Goal: Task Accomplishment & Management: Manage account settings

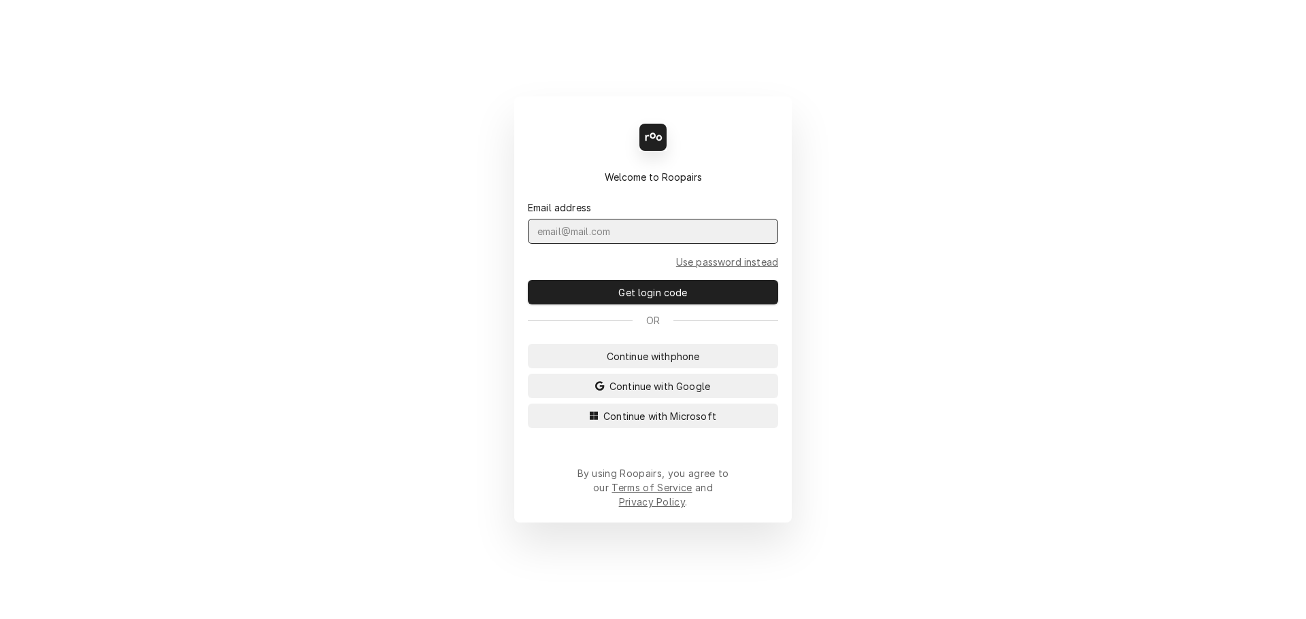
click at [592, 244] on input "Dynamic Content Wrapper" at bounding box center [653, 231] width 250 height 25
type input "admin@maincomm.com"
click at [528, 280] on button "Get login code" at bounding box center [653, 292] width 250 height 24
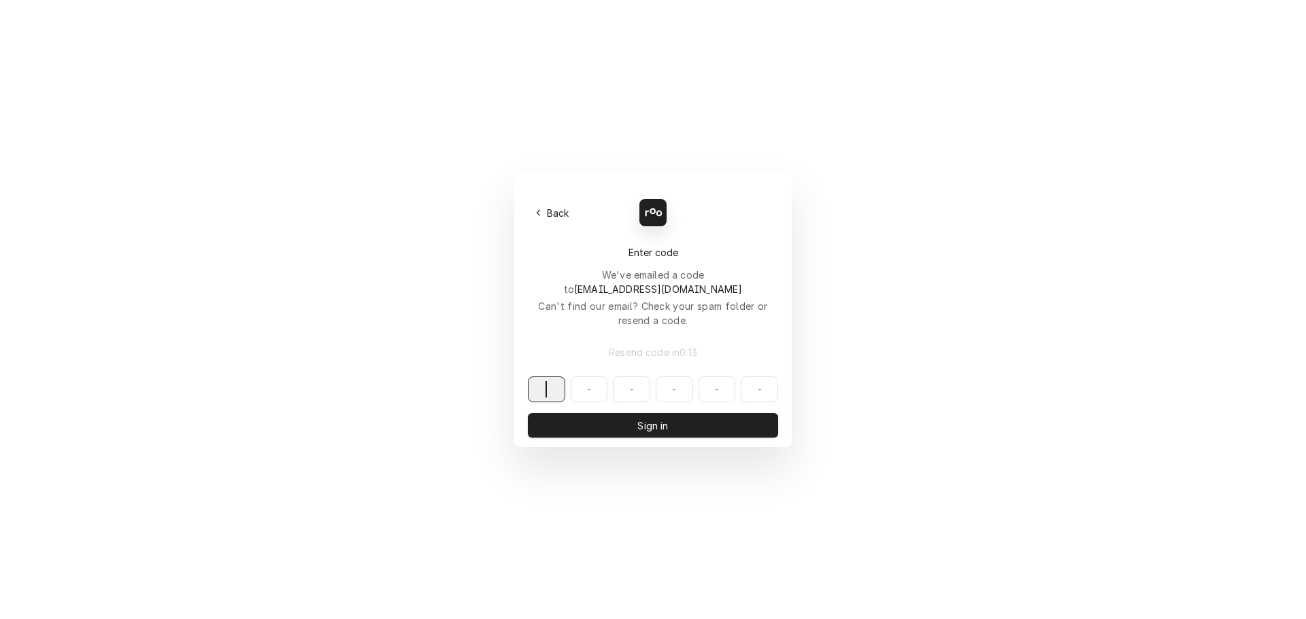
paste input "058032"
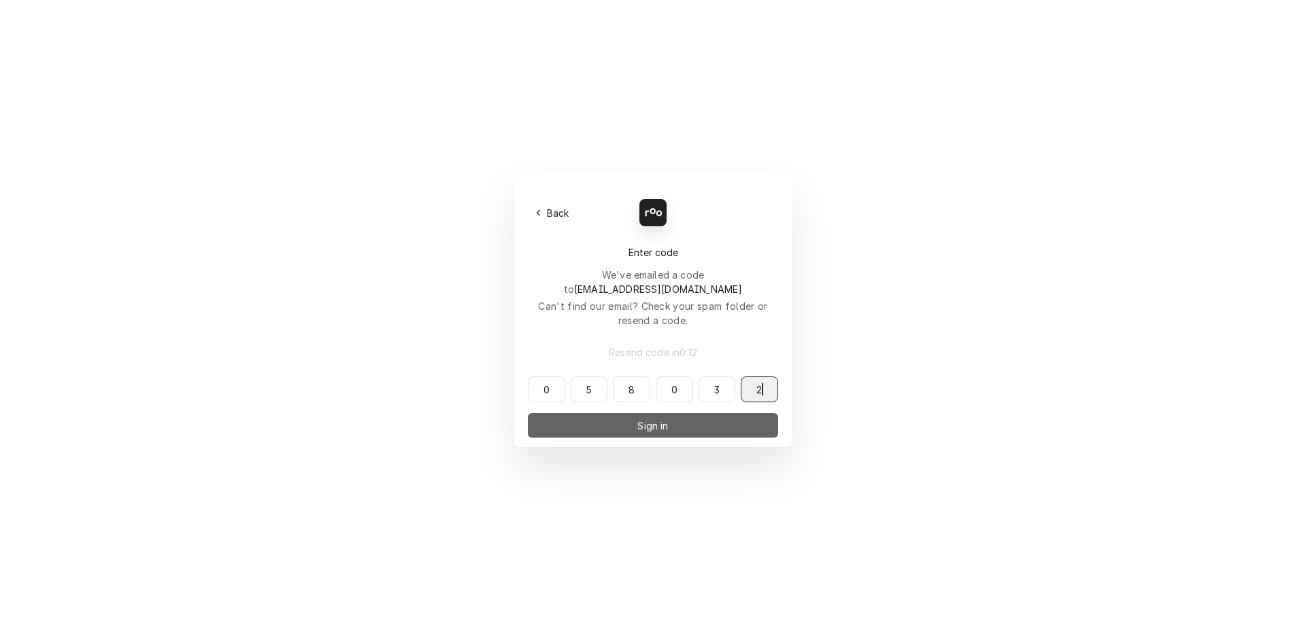
type input "058032"
click at [631, 413] on button "Sign in" at bounding box center [653, 425] width 250 height 24
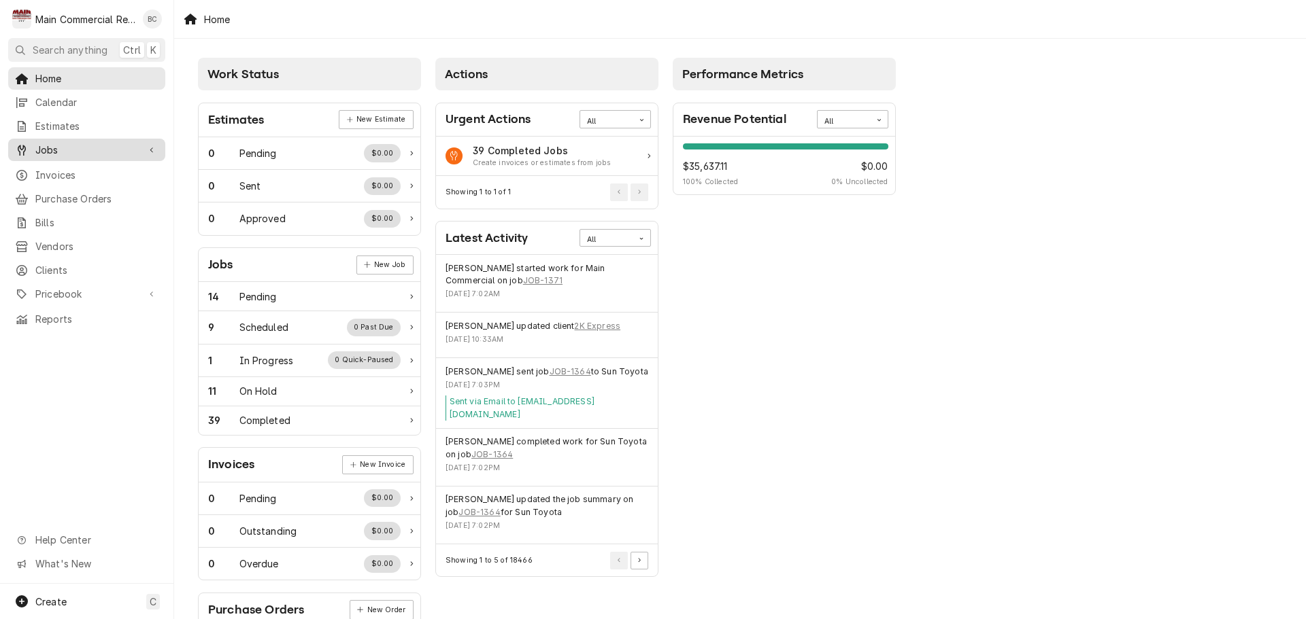
click at [92, 148] on span "Jobs" at bounding box center [86, 150] width 103 height 14
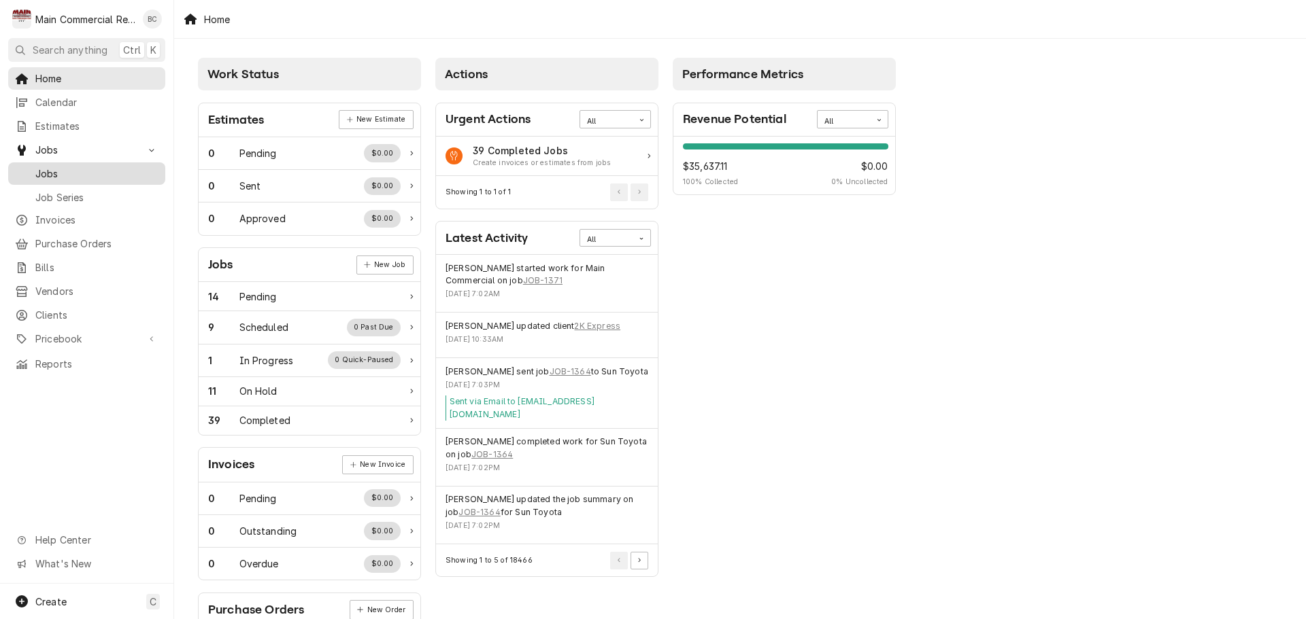
click at [82, 170] on span "Jobs" at bounding box center [96, 174] width 123 height 14
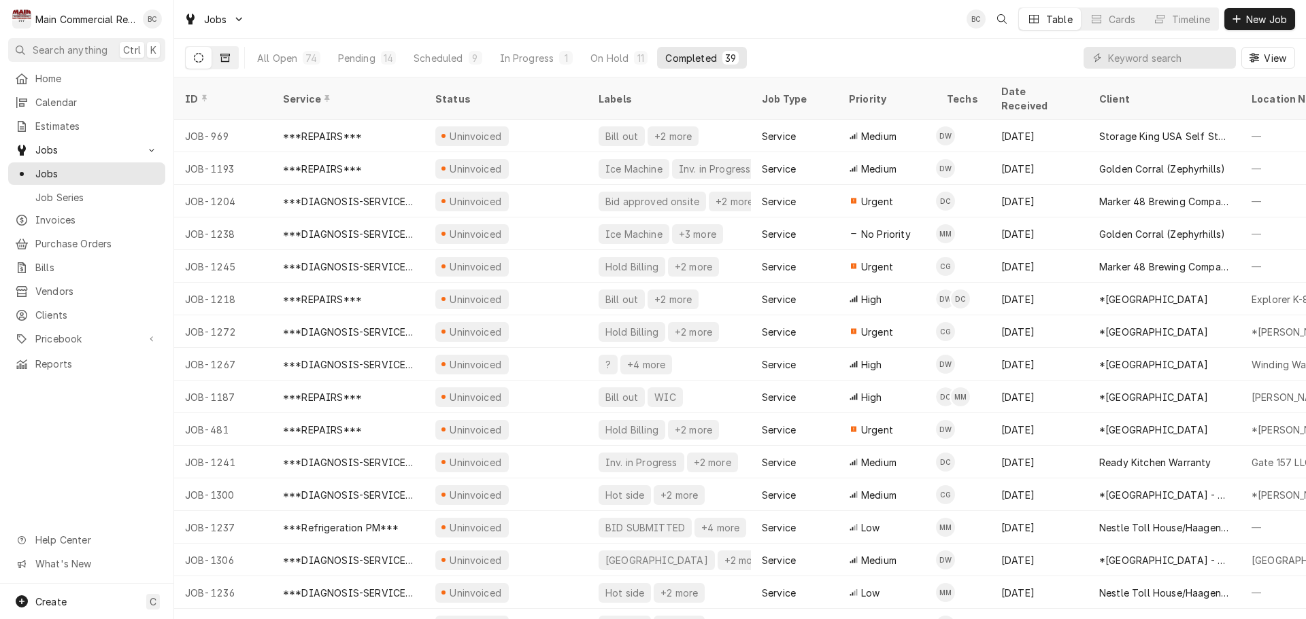
click at [230, 61] on button "Dynamic Content Wrapper" at bounding box center [225, 58] width 26 height 22
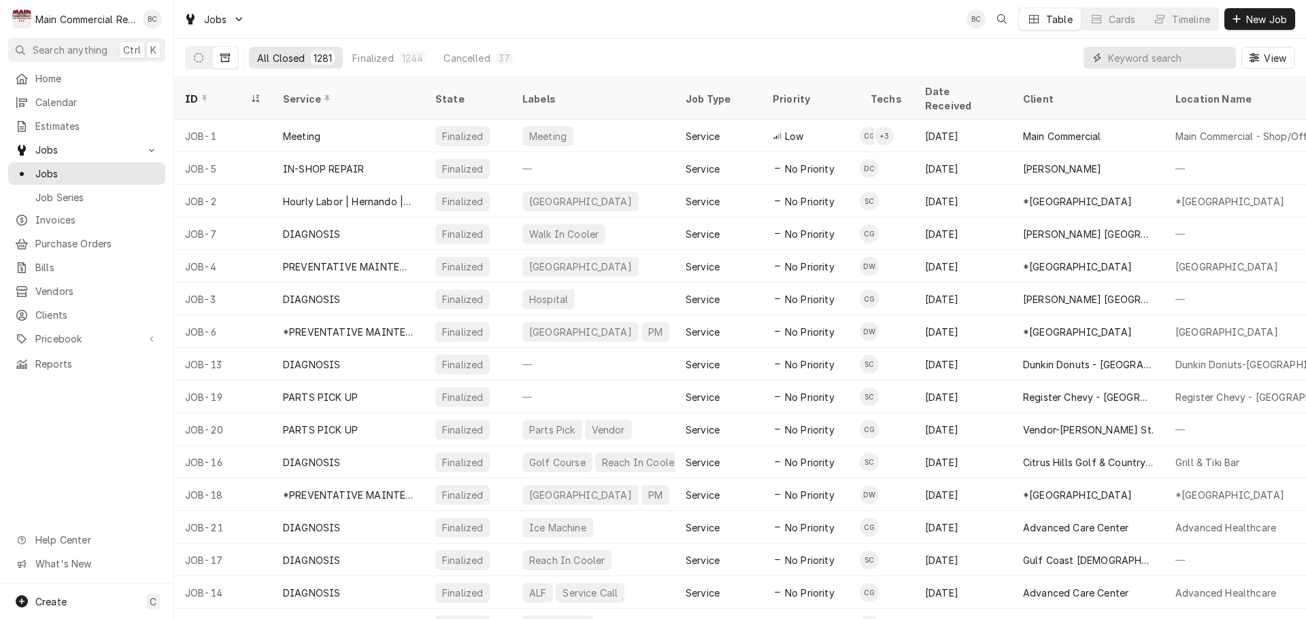
click at [1145, 57] on input "Dynamic Content Wrapper" at bounding box center [1168, 58] width 121 height 22
type input "1240"
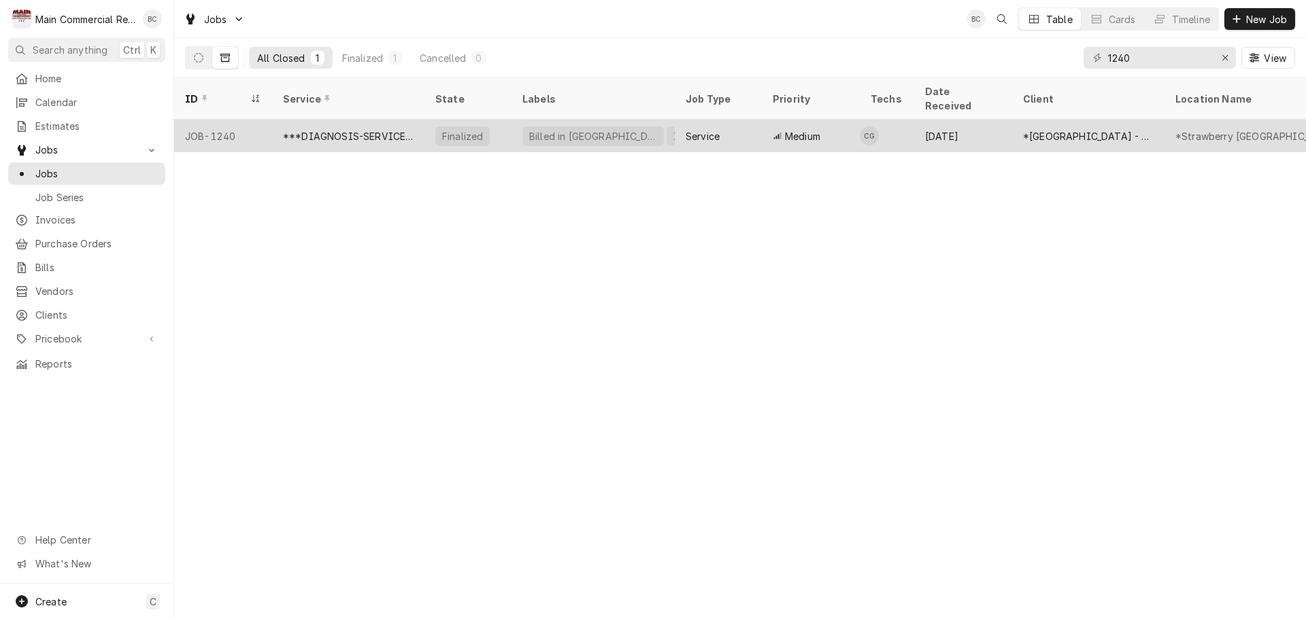
click at [375, 129] on div "***DIAGNOSIS-SERVICE CALL***" at bounding box center [348, 136] width 131 height 14
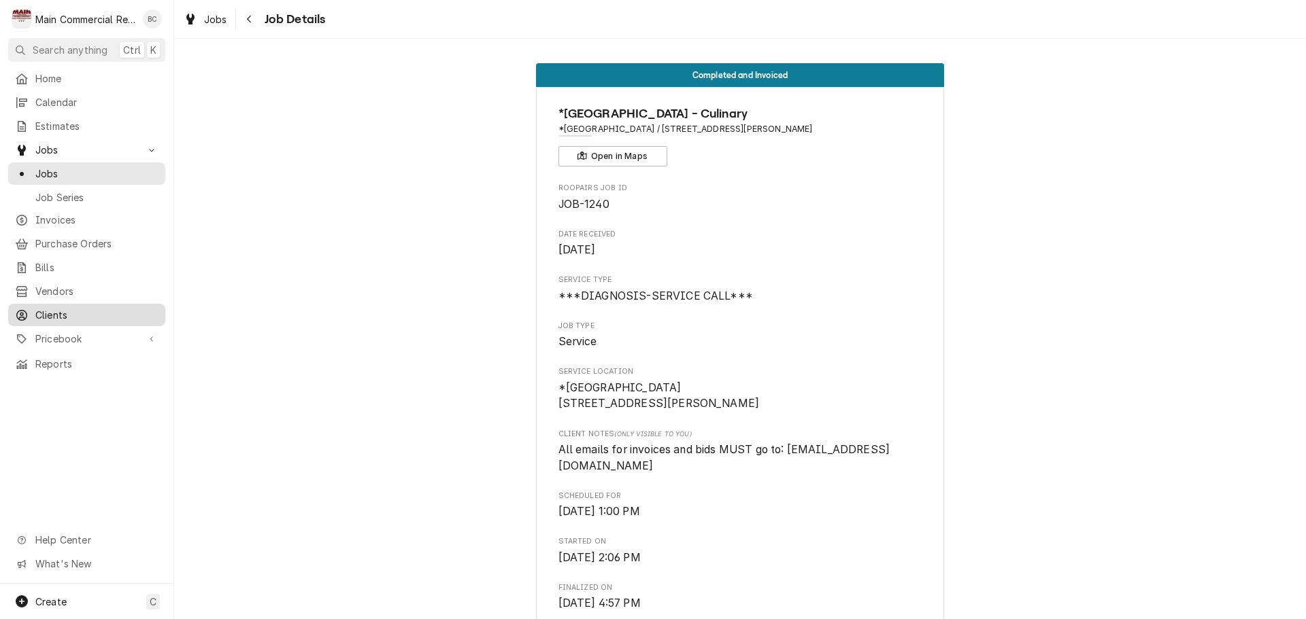
click at [67, 309] on span "Clients" at bounding box center [96, 315] width 123 height 14
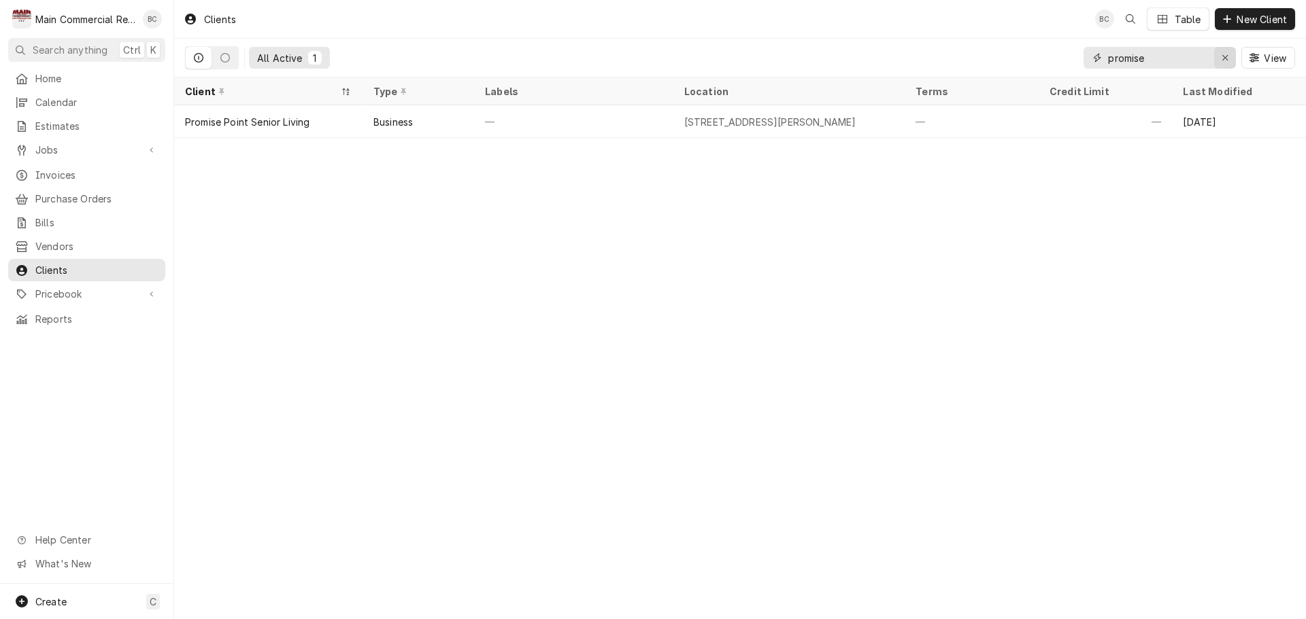
click at [1228, 57] on div "Erase input" at bounding box center [1225, 58] width 14 height 14
type input "strawberry"
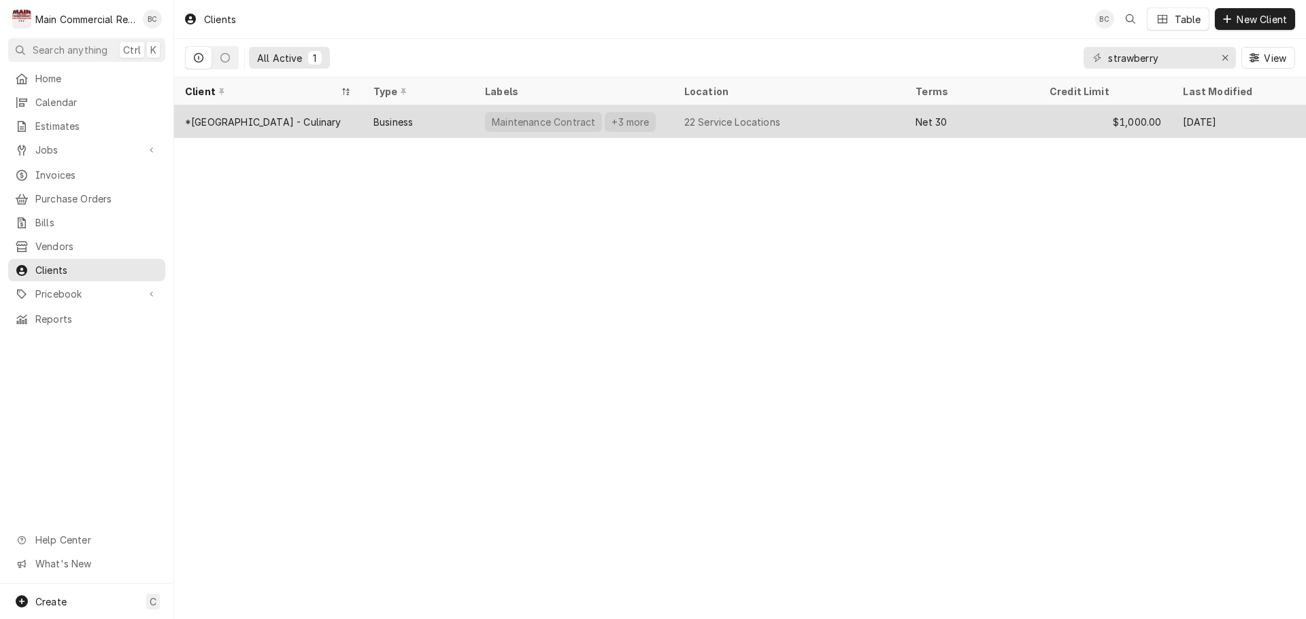
click at [265, 119] on div "*[GEOGRAPHIC_DATA] - Culinary" at bounding box center [263, 122] width 156 height 14
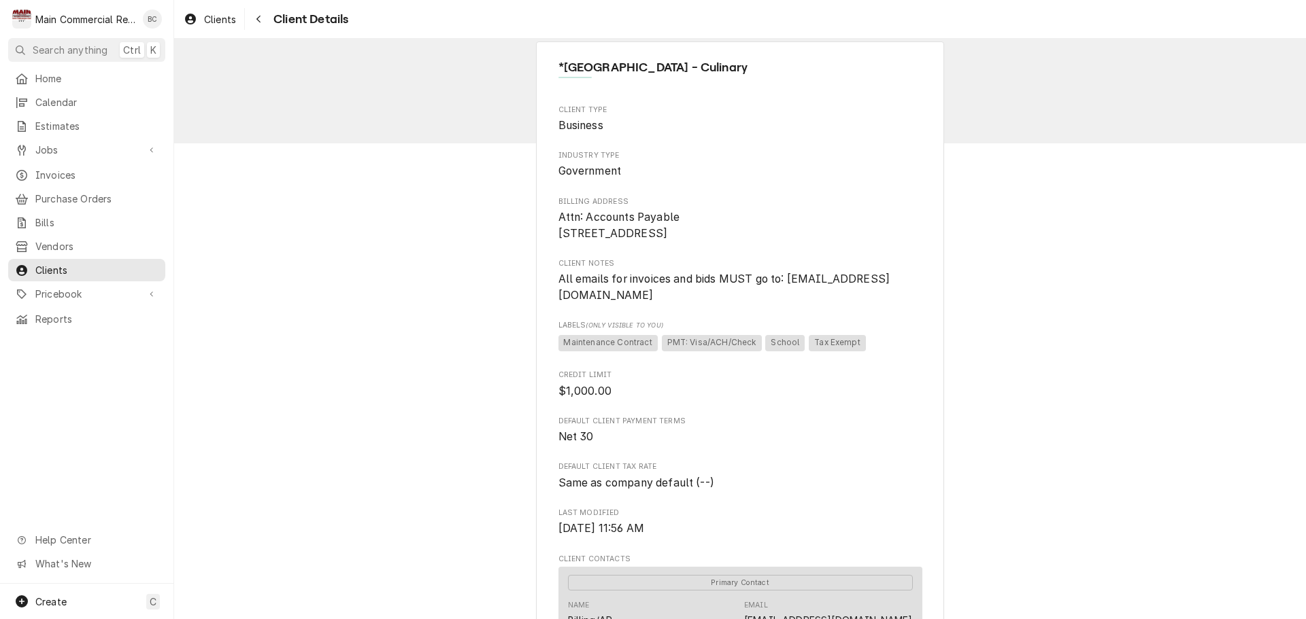
scroll to position [8, 0]
click at [61, 151] on span "Jobs" at bounding box center [86, 150] width 103 height 14
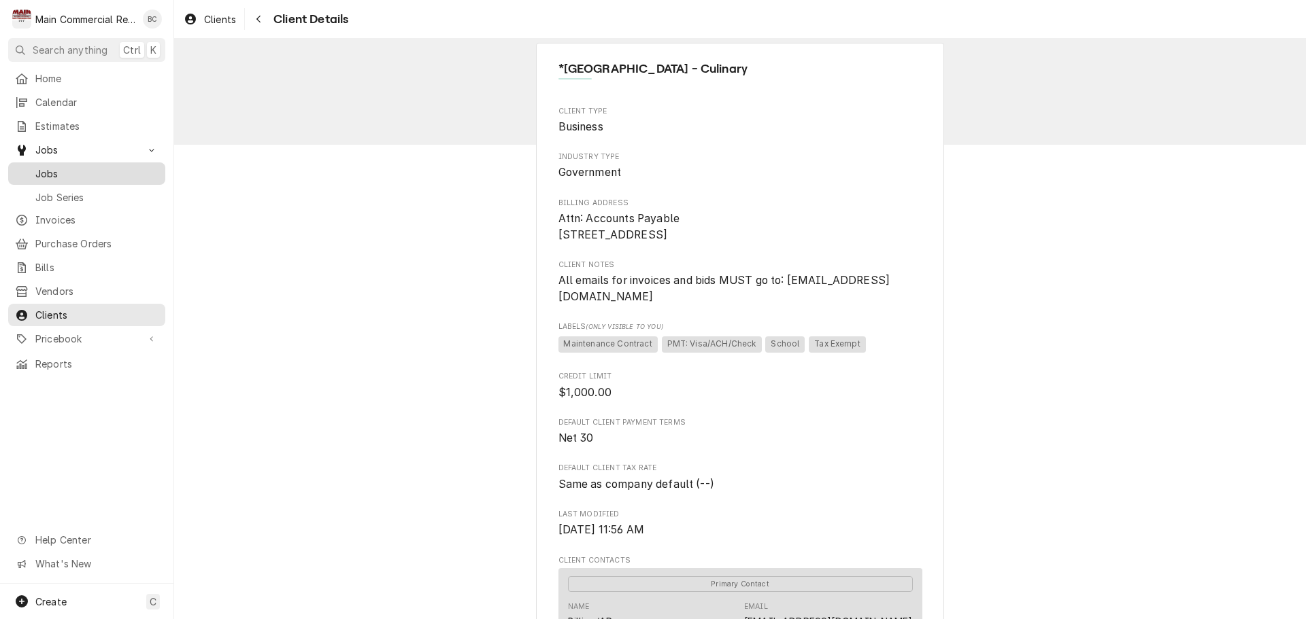
click at [57, 168] on span "Jobs" at bounding box center [96, 174] width 123 height 14
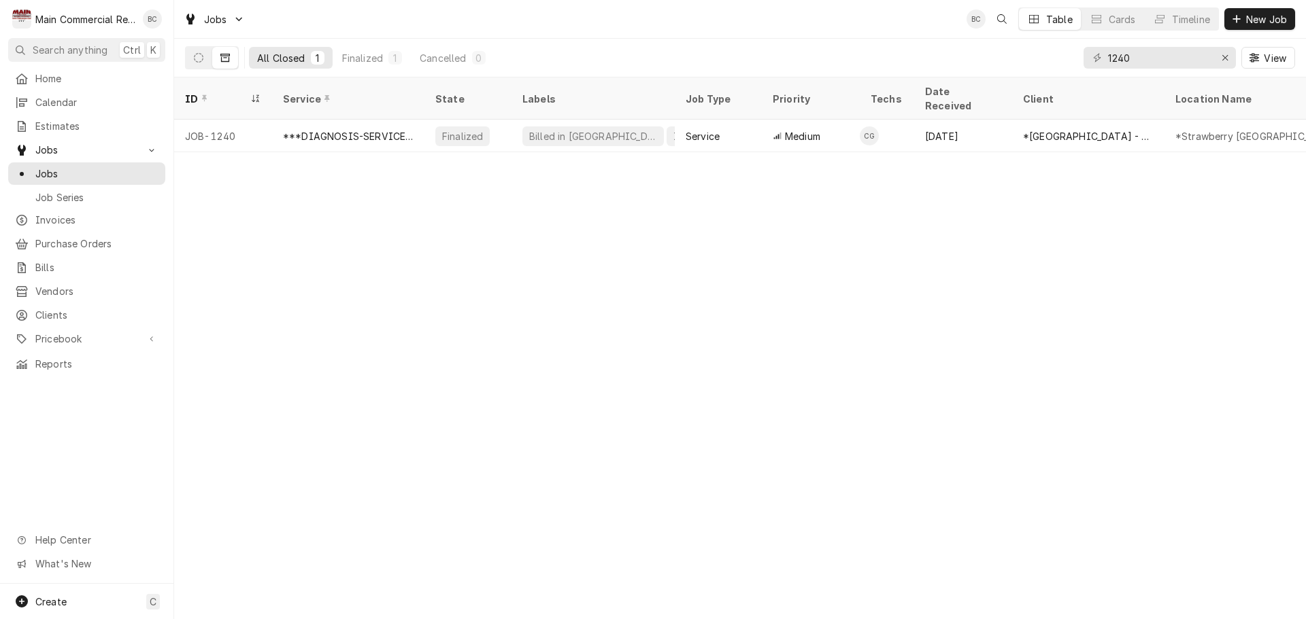
click at [228, 61] on icon "Dynamic Content Wrapper" at bounding box center [225, 58] width 10 height 8
click at [199, 58] on icon "Dynamic Content Wrapper" at bounding box center [199, 58] width 10 height 10
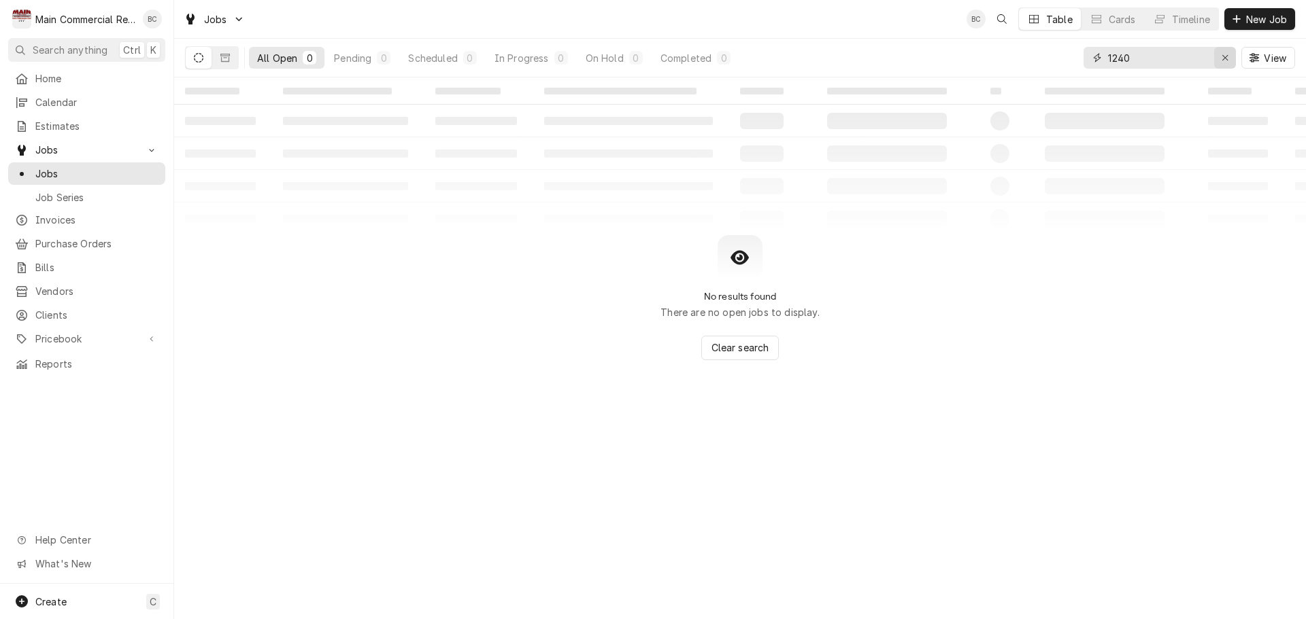
click at [1218, 58] on div "Erase input" at bounding box center [1225, 58] width 14 height 14
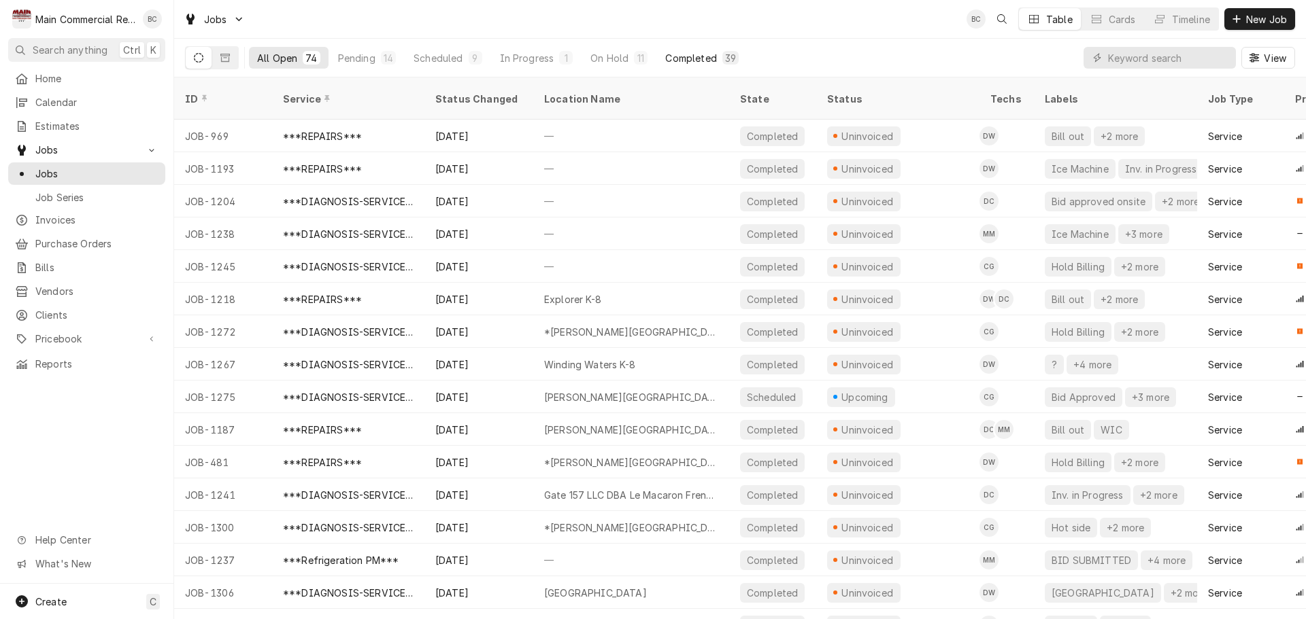
click at [709, 64] on div "Completed" at bounding box center [690, 58] width 51 height 14
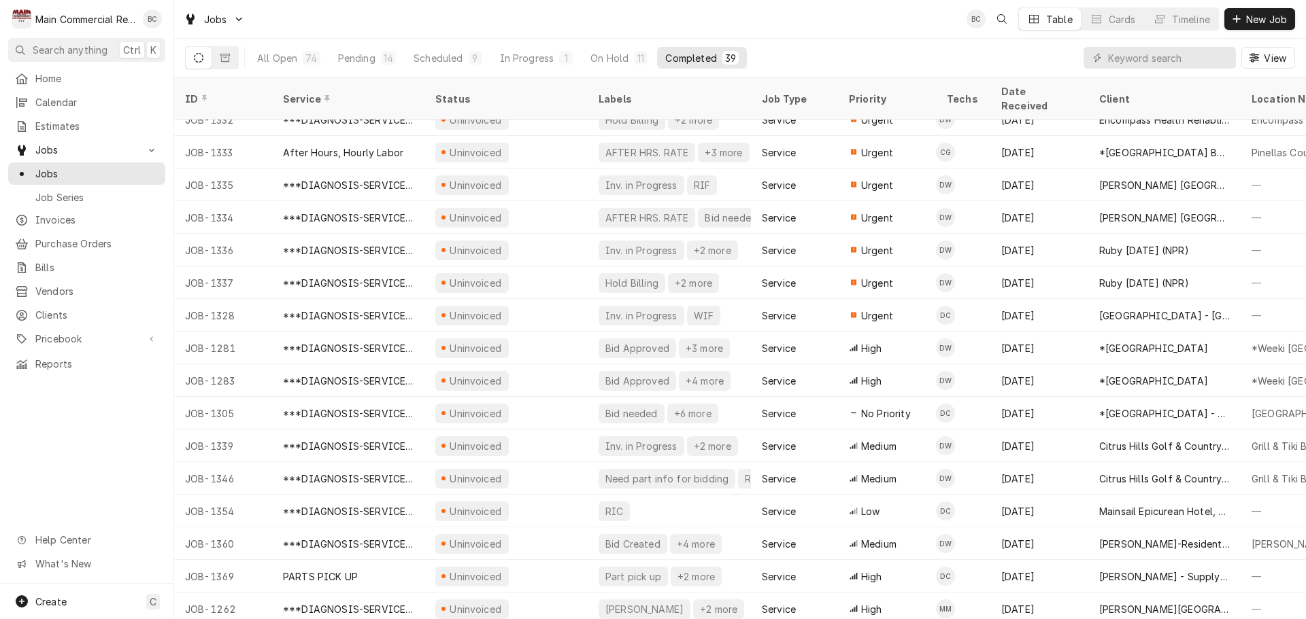
scroll to position [767, 0]
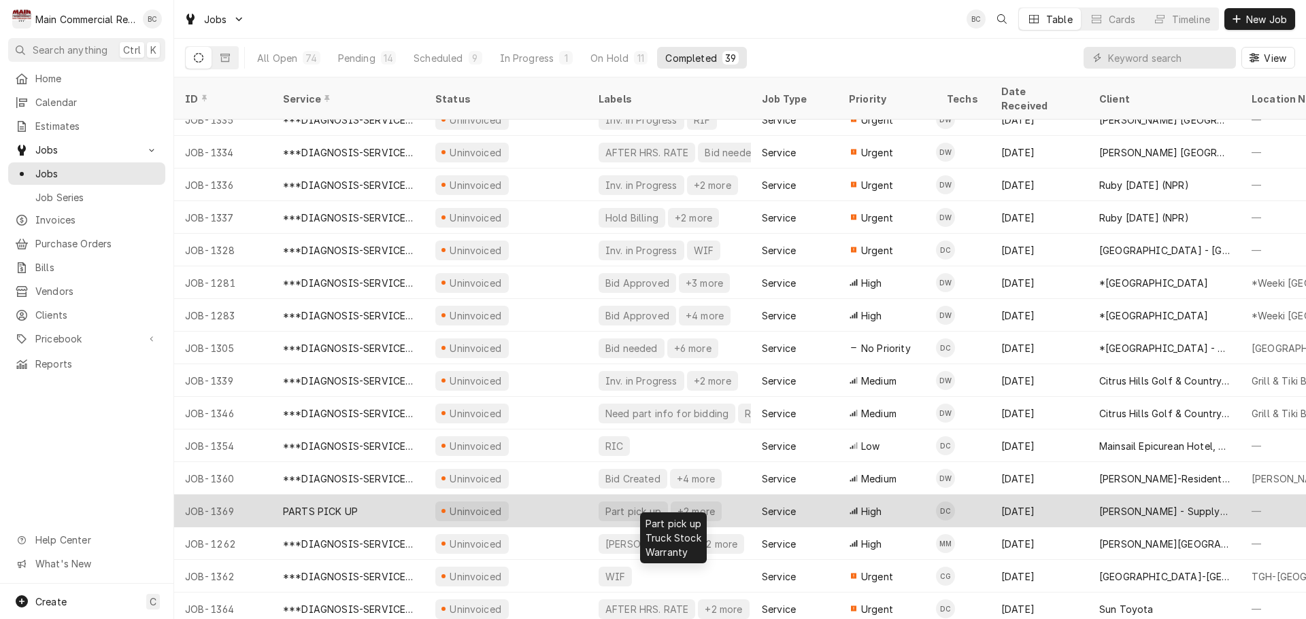
click at [623, 505] on div "Part pick up" at bounding box center [633, 512] width 58 height 14
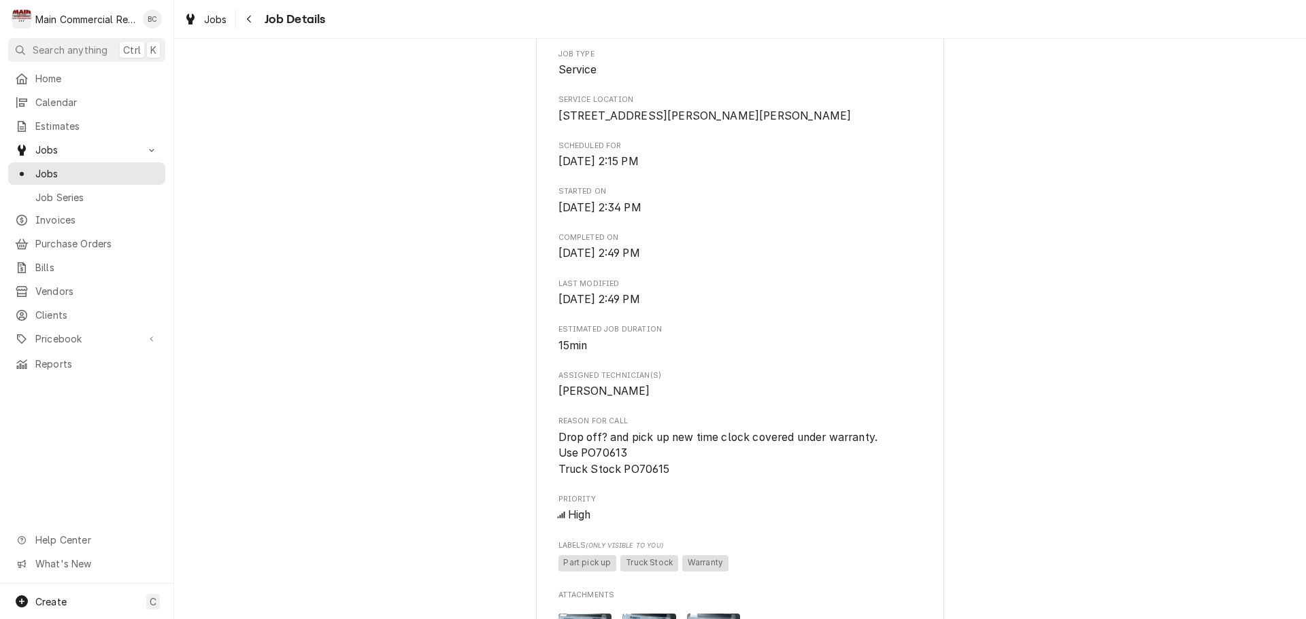
scroll to position [544, 0]
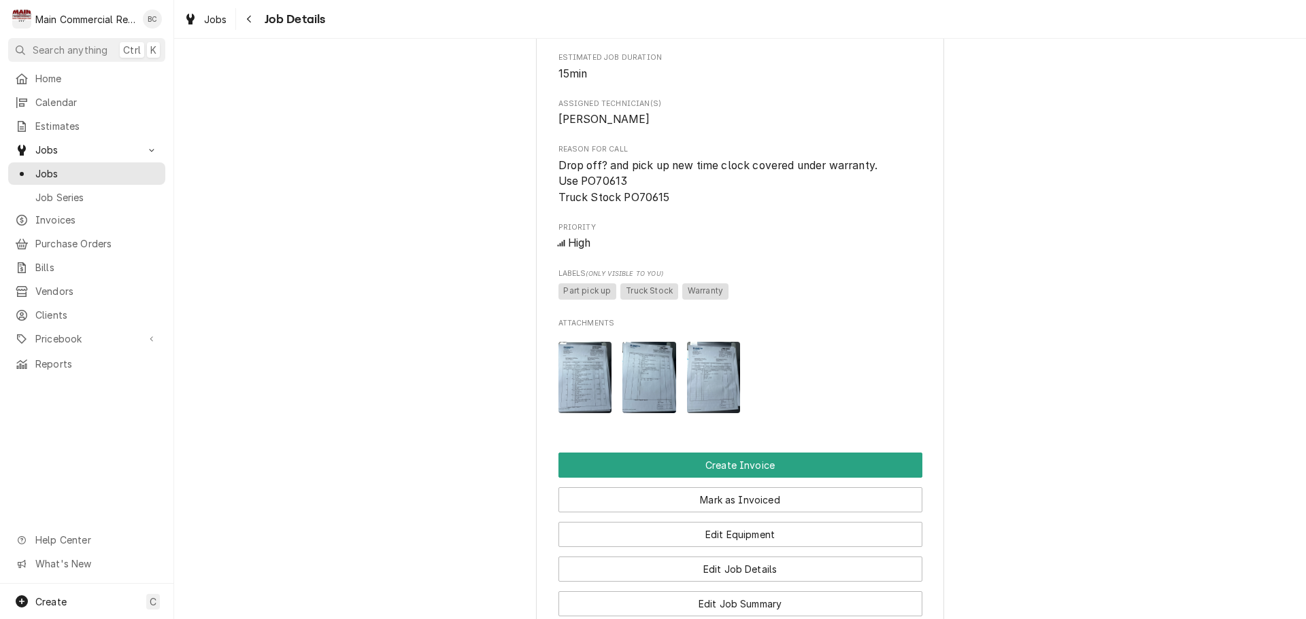
click at [588, 409] on img "Attachments" at bounding box center [585, 377] width 54 height 71
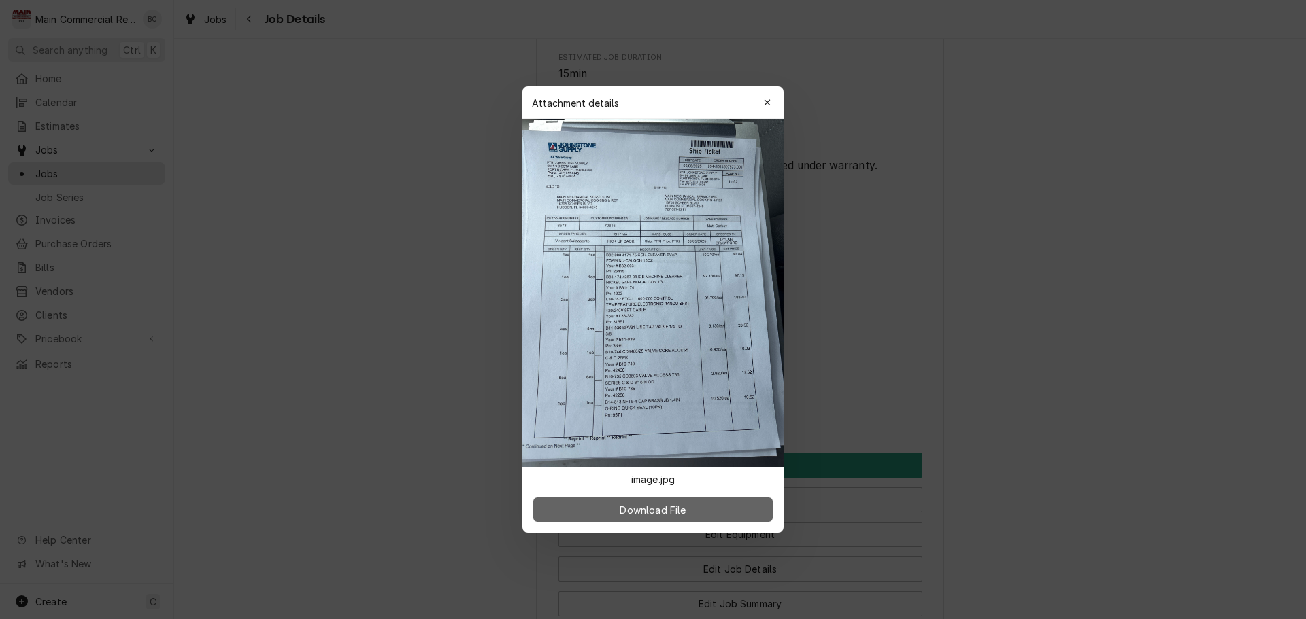
click at [633, 509] on span "Download File" at bounding box center [652, 510] width 71 height 14
click at [761, 105] on div "button" at bounding box center [767, 103] width 14 height 14
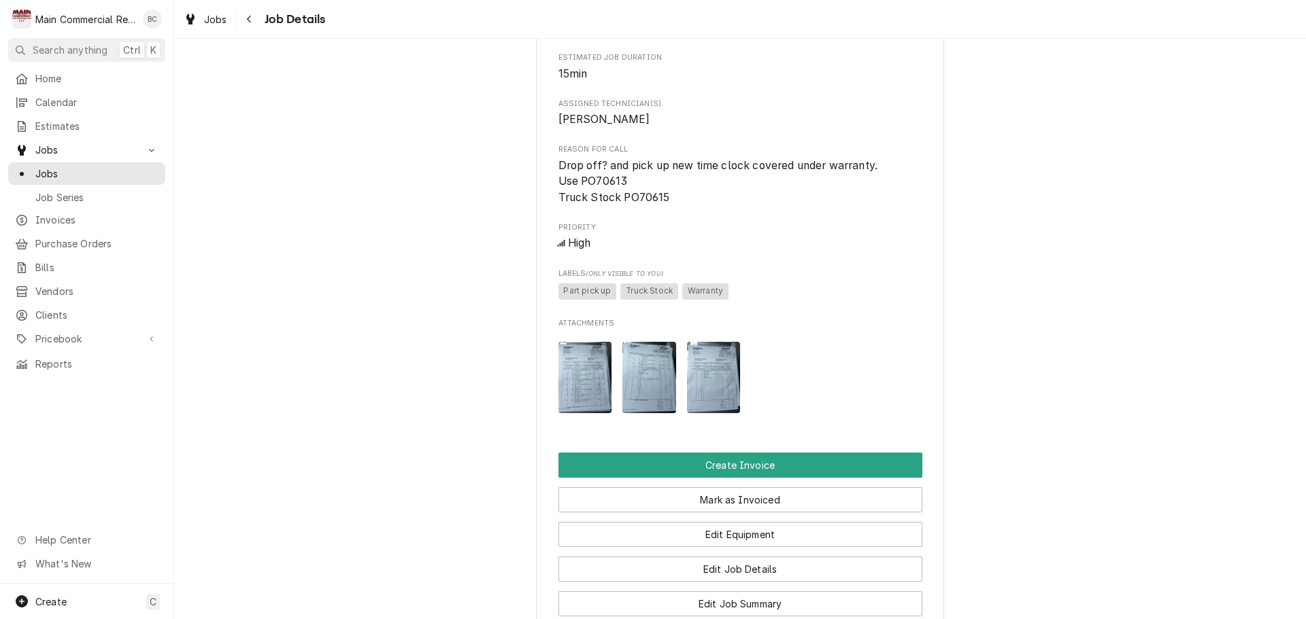
click at [643, 393] on img "Attachments" at bounding box center [649, 377] width 54 height 71
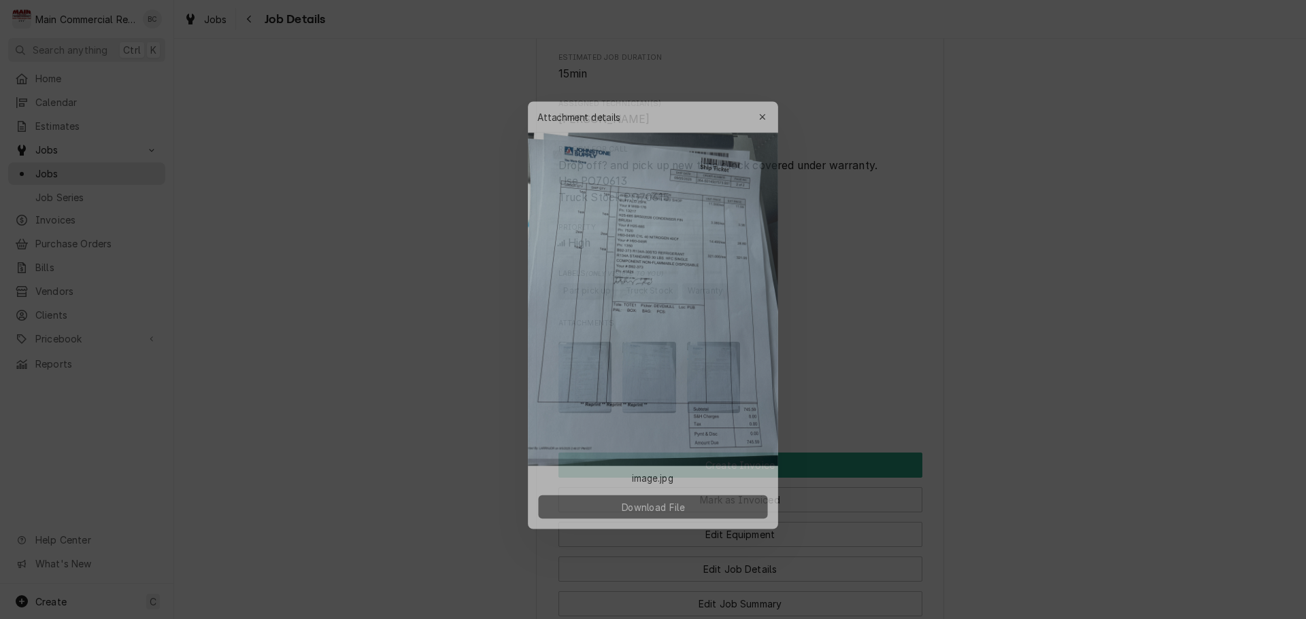
click at [647, 517] on button "Download File" at bounding box center [652, 510] width 239 height 24
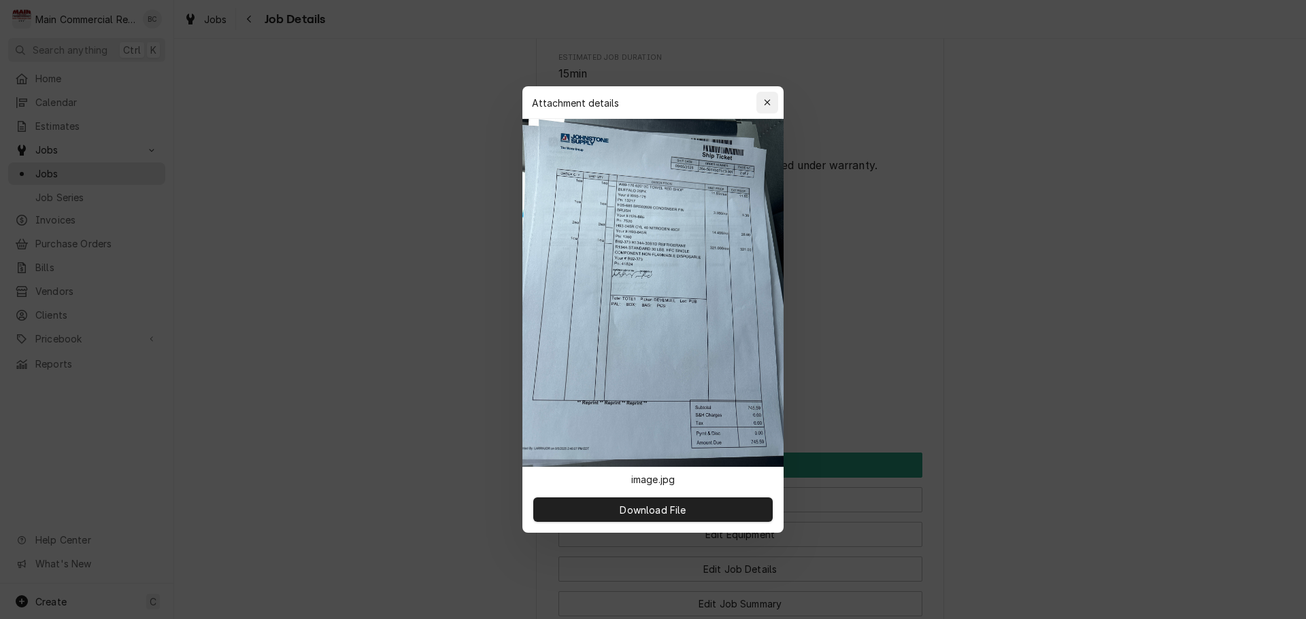
click at [764, 100] on icon "button" at bounding box center [767, 103] width 7 height 10
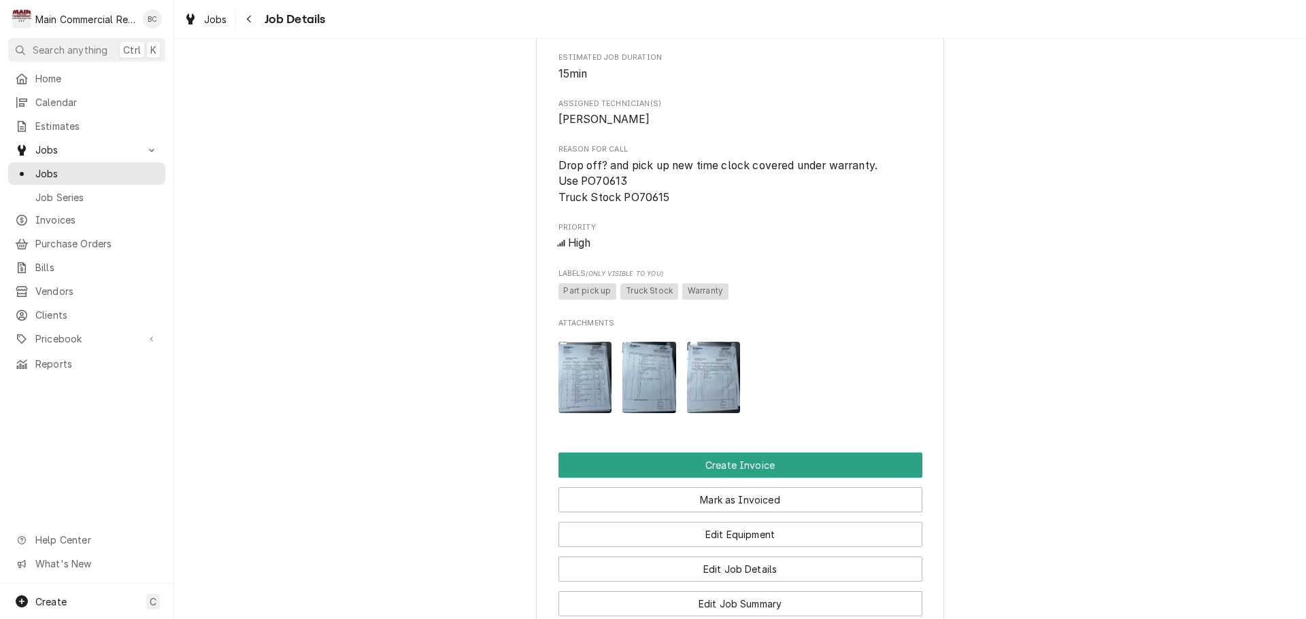
click at [699, 411] on img "Attachments" at bounding box center [714, 377] width 54 height 71
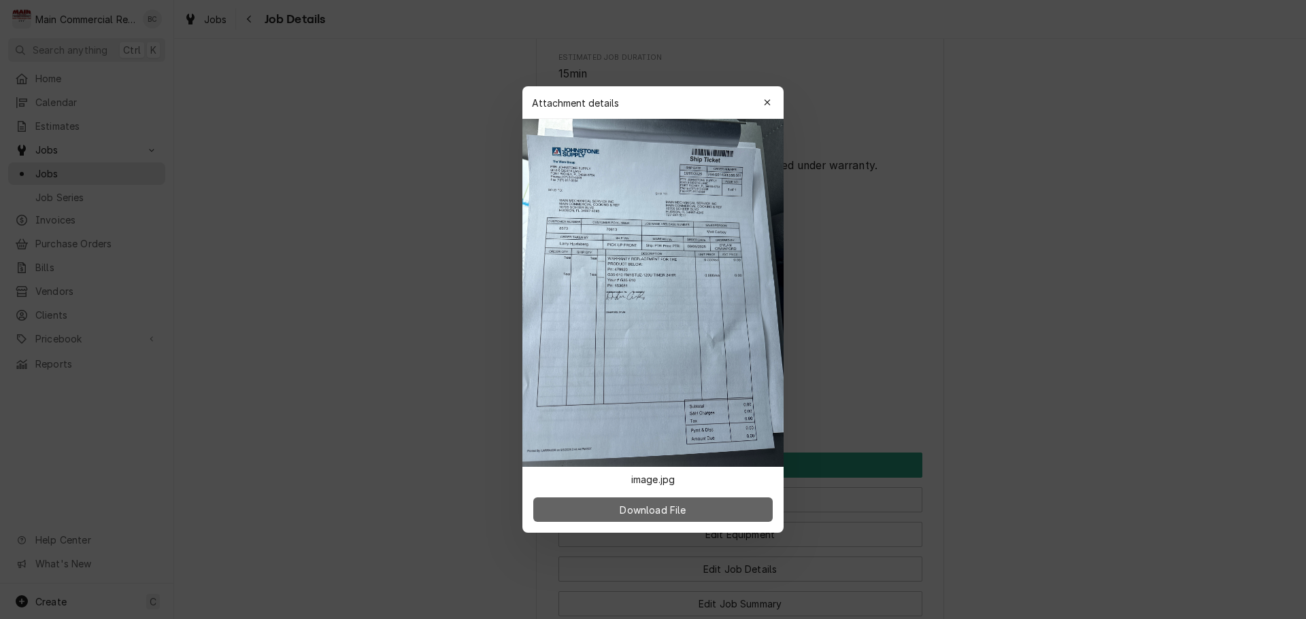
click at [700, 509] on button "Download File" at bounding box center [652, 510] width 239 height 24
click at [767, 103] on icon "button" at bounding box center [767, 103] width 7 height 10
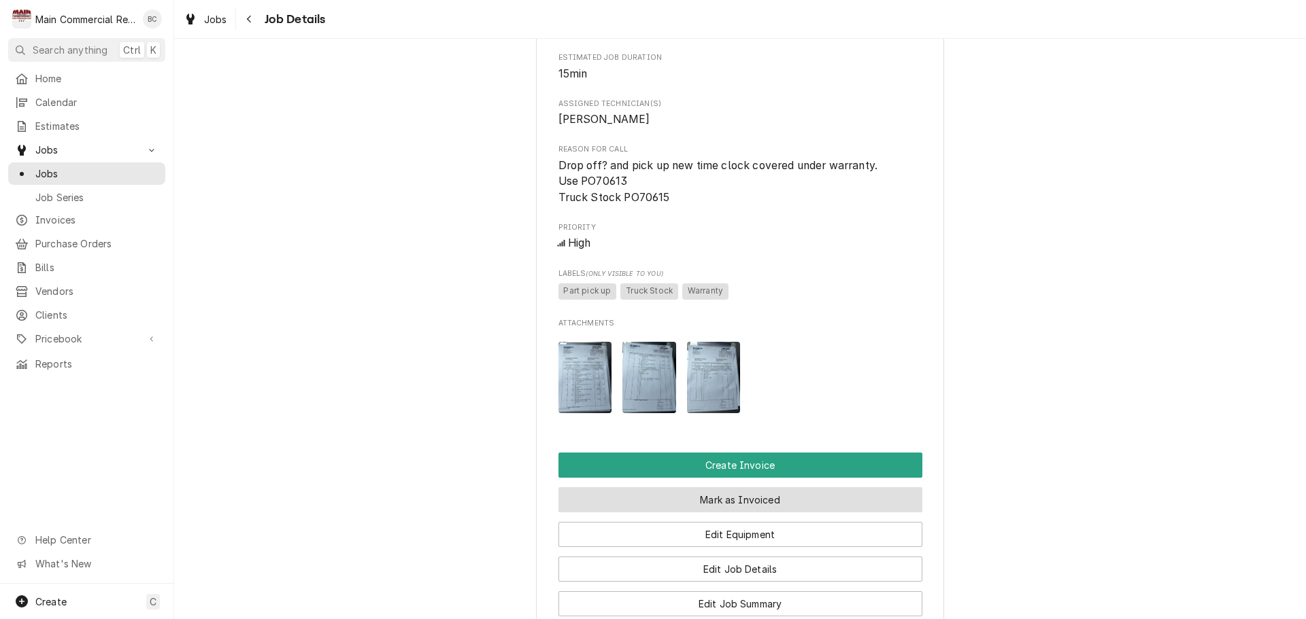
click at [732, 513] on button "Mark as Invoiced" at bounding box center [740, 500] width 364 height 25
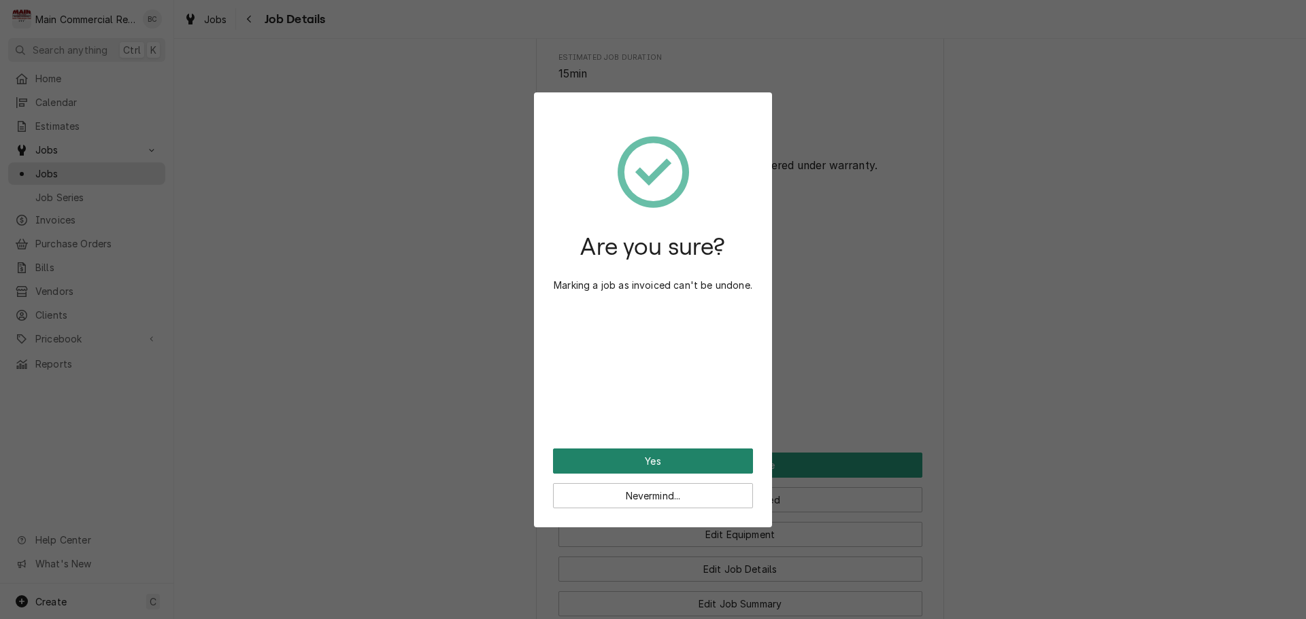
click at [669, 460] on button "Yes" at bounding box center [653, 461] width 200 height 25
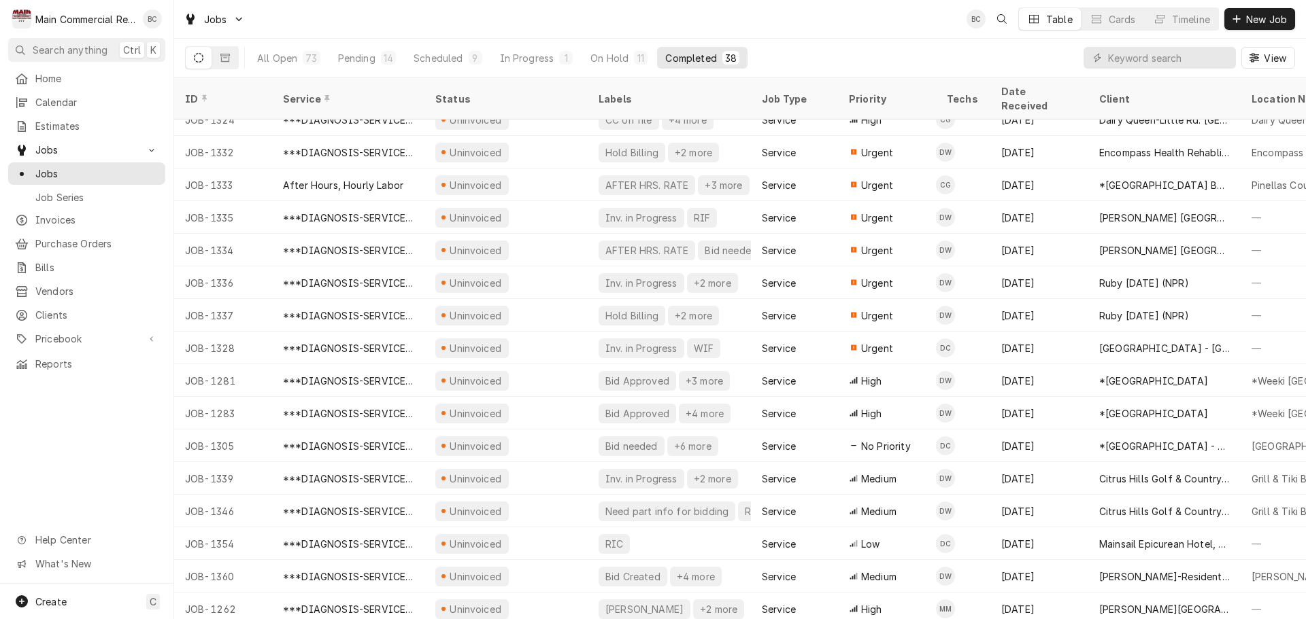
scroll to position [734, 0]
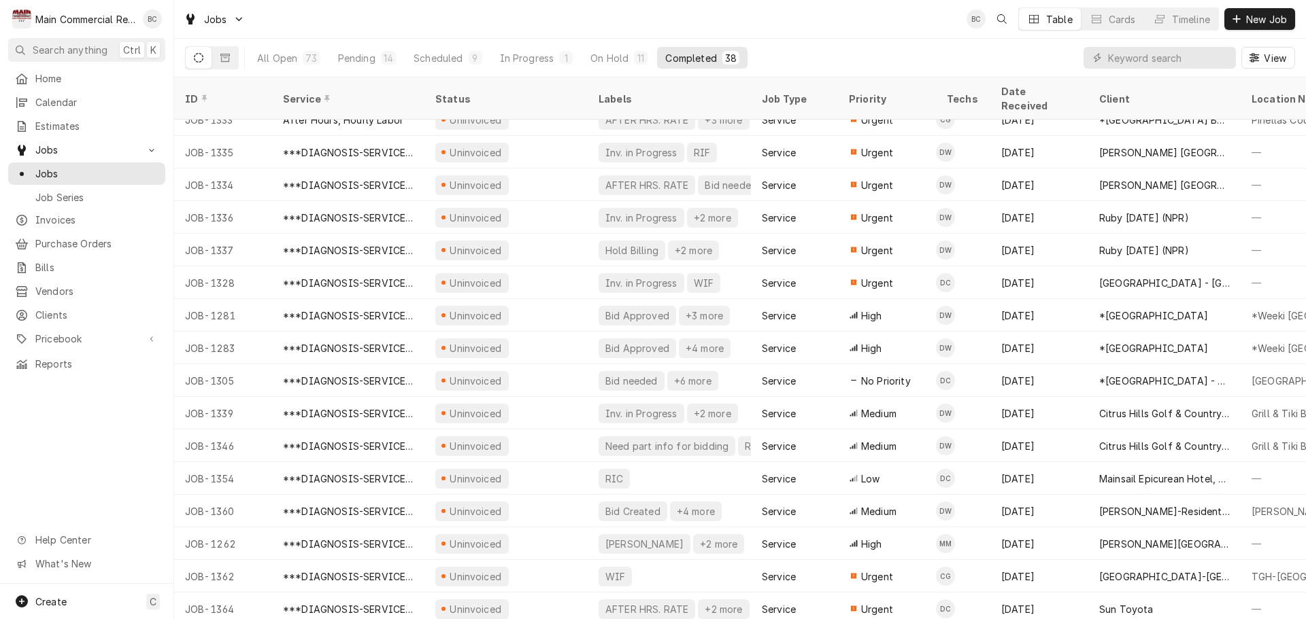
drag, startPoint x: 578, startPoint y: 479, endPoint x: 93, endPoint y: 488, distance: 484.9
click at [93, 488] on div "Home Calendar Estimates Jobs Jobs Job Series Invoices Purchase Orders Bills Ven…" at bounding box center [86, 325] width 173 height 517
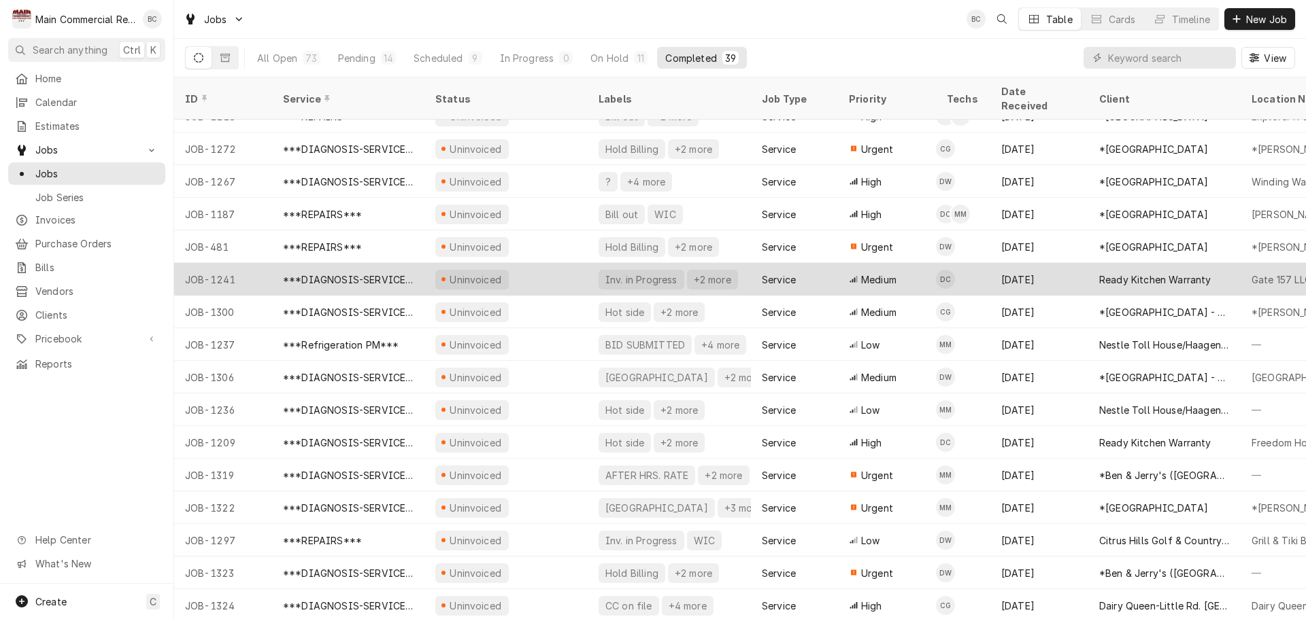
scroll to position [212, 0]
